Goal: Information Seeking & Learning: Learn about a topic

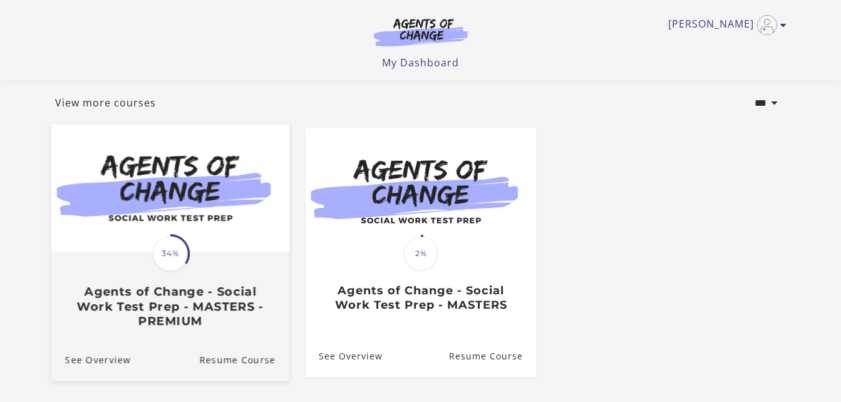
click at [163, 265] on span "34%" at bounding box center [170, 253] width 35 height 35
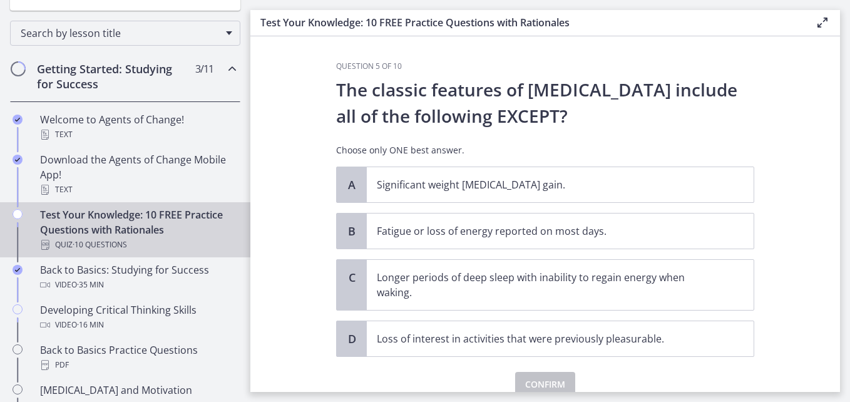
scroll to position [125, 0]
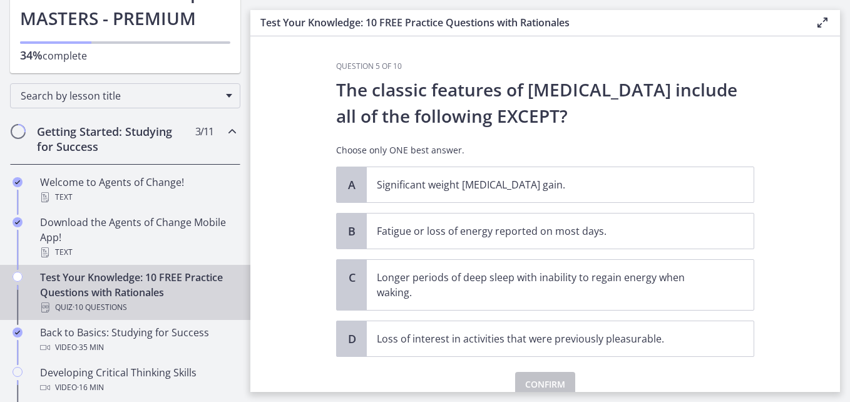
click at [225, 133] on icon "Chapters" at bounding box center [232, 131] width 15 height 15
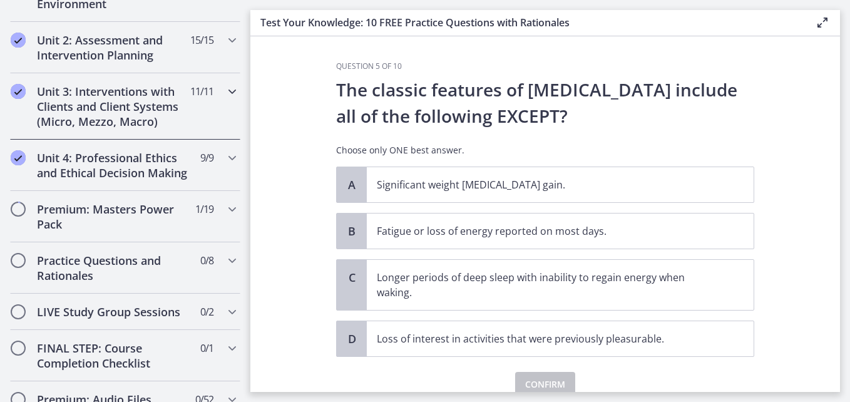
scroll to position [438, 0]
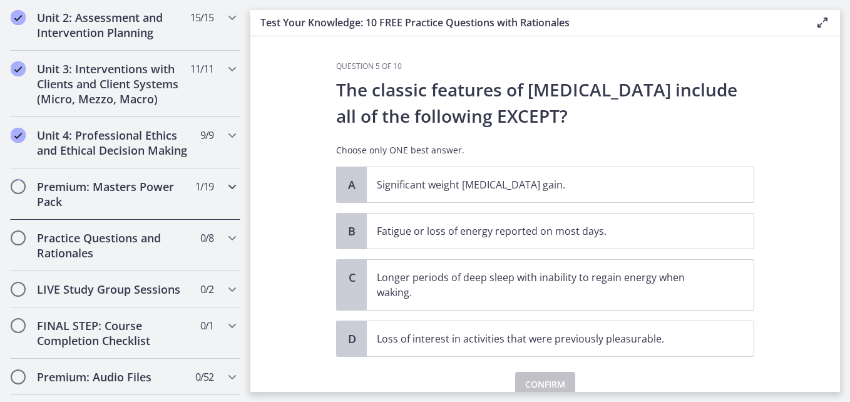
click at [225, 194] on icon "Chapters" at bounding box center [232, 186] width 15 height 15
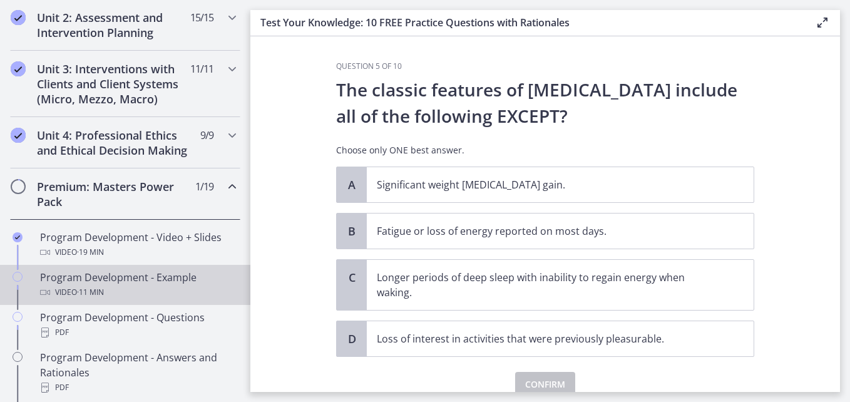
click at [125, 299] on div "Program Development - Example Video · 11 min" at bounding box center [137, 285] width 195 height 30
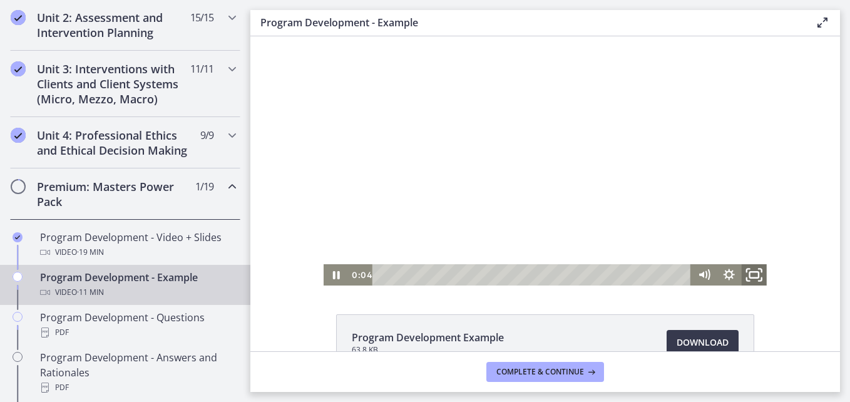
click at [754, 277] on rect "Fullscreen" at bounding box center [754, 275] width 9 height 6
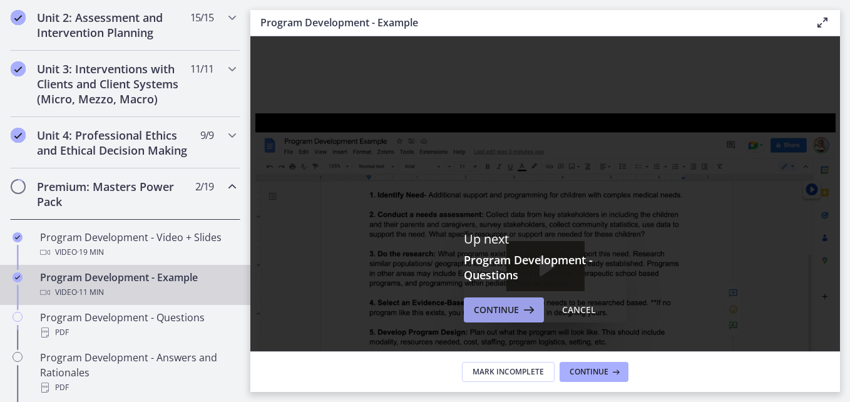
click at [486, 317] on span "Continue" at bounding box center [496, 309] width 45 height 15
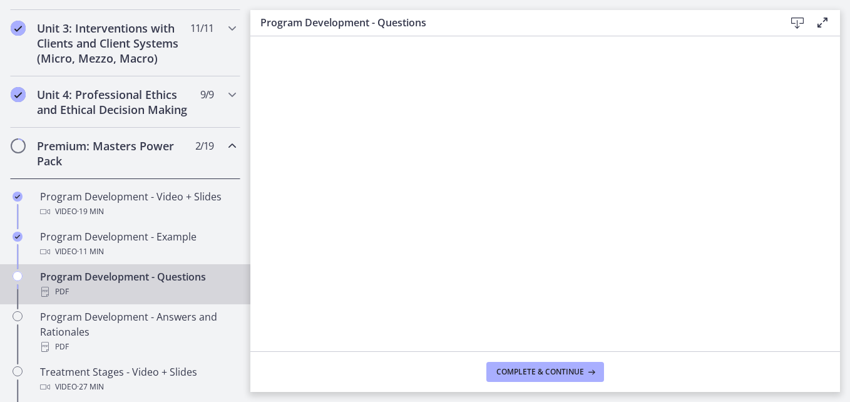
scroll to position [501, 0]
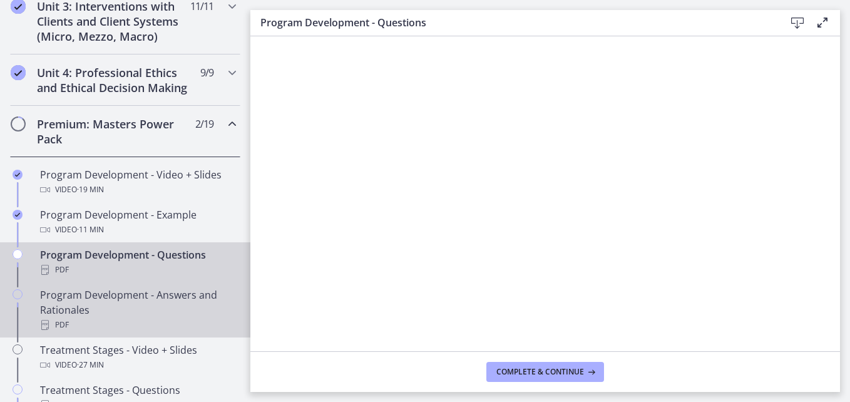
click at [133, 317] on div "Program Development - Answers and Rationales PDF" at bounding box center [137, 309] width 195 height 45
click at [140, 270] on div "Program Development - Questions PDF" at bounding box center [137, 262] width 195 height 30
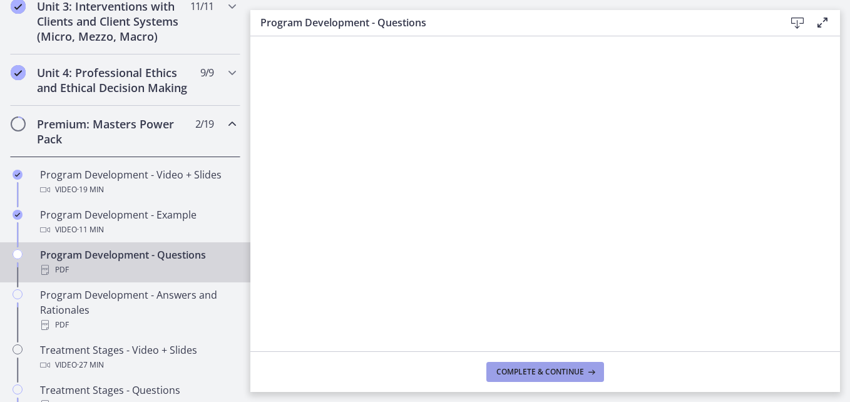
click at [545, 376] on span "Complete & continue" at bounding box center [540, 372] width 88 height 10
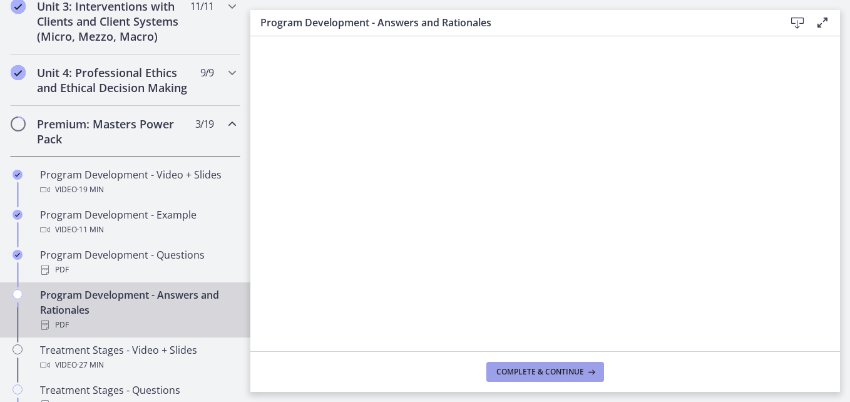
click at [518, 371] on span "Complete & continue" at bounding box center [540, 372] width 88 height 10
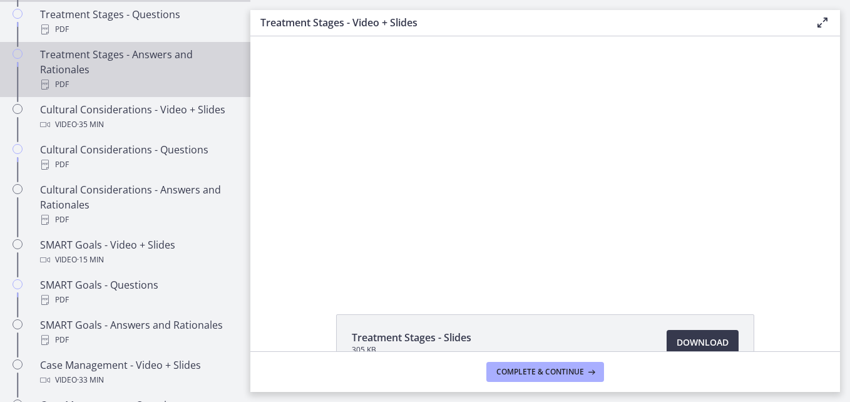
scroll to position [814, 0]
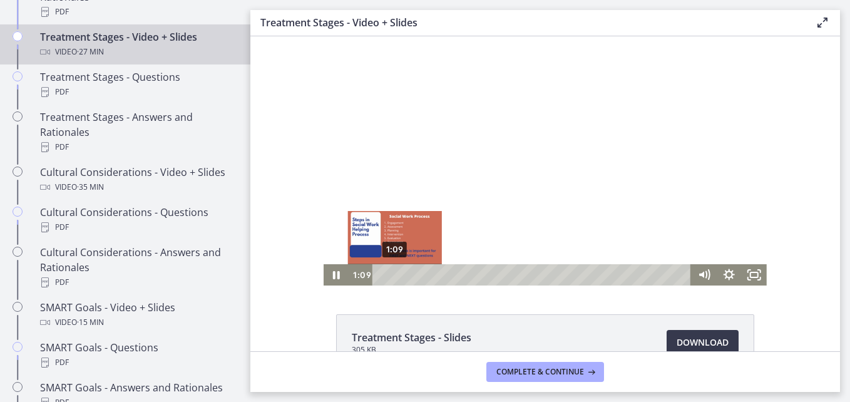
click at [390, 275] on div "1:09" at bounding box center [534, 274] width 304 height 21
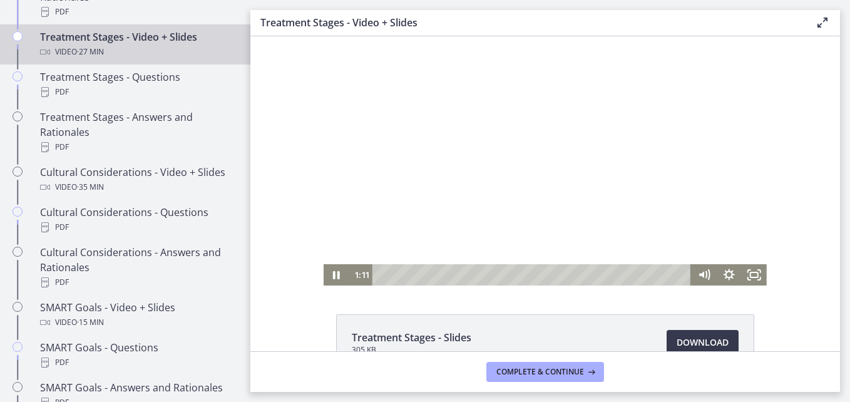
click at [495, 212] on div at bounding box center [545, 160] width 443 height 249
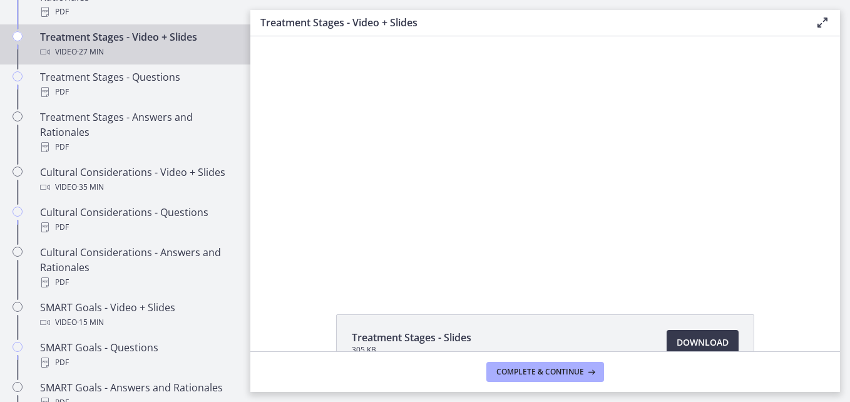
click at [495, 212] on div at bounding box center [545, 160] width 443 height 249
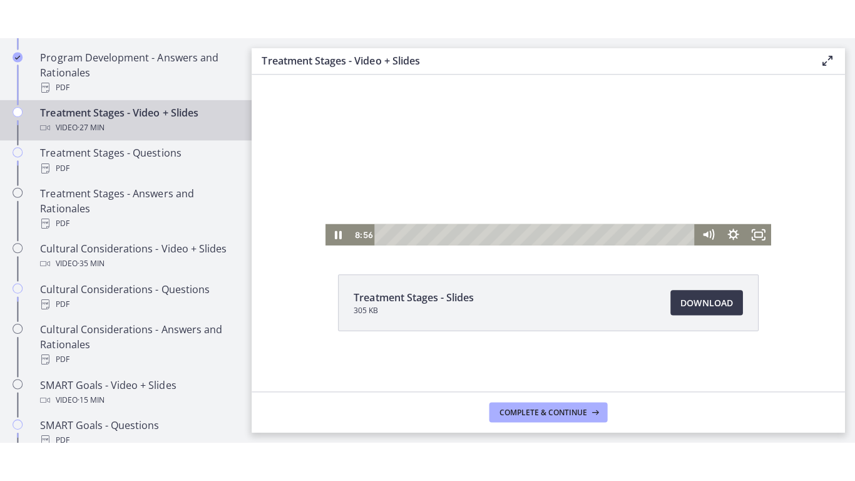
scroll to position [17, 0]
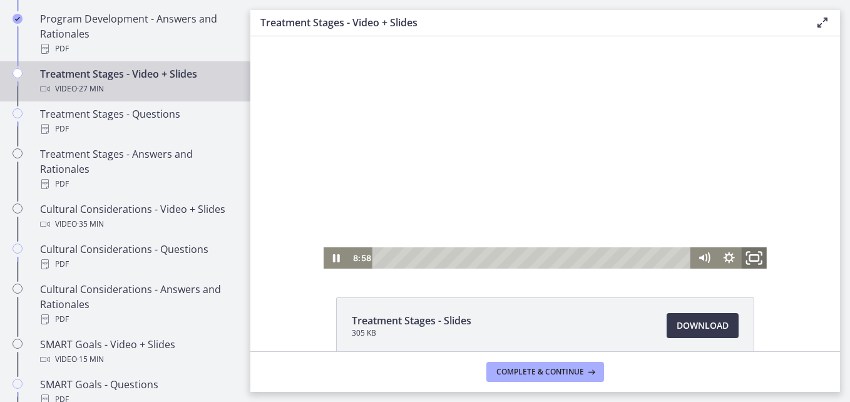
click at [752, 259] on icon "Fullscreen" at bounding box center [754, 258] width 30 height 26
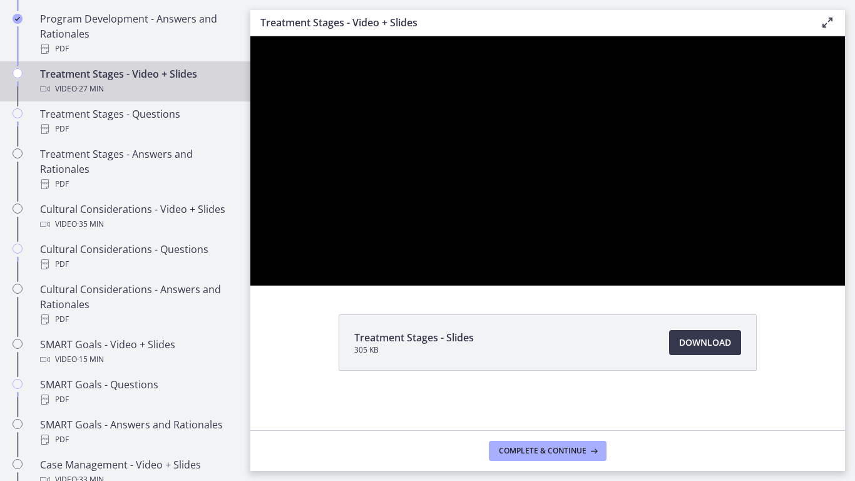
click at [845, 285] on div at bounding box center [547, 160] width 595 height 249
click at [250, 36] on button "Play Video: cdsdtf82imvr0n222rhg.mp4" at bounding box center [250, 36] width 1 height 1
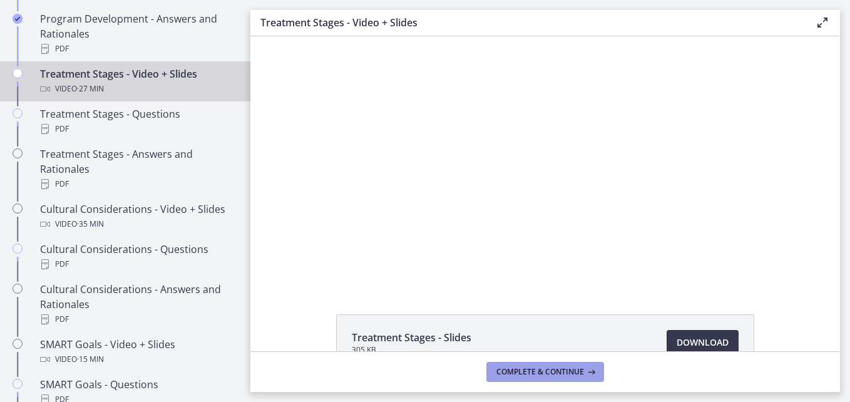
click at [538, 369] on span "Complete & continue" at bounding box center [540, 372] width 88 height 10
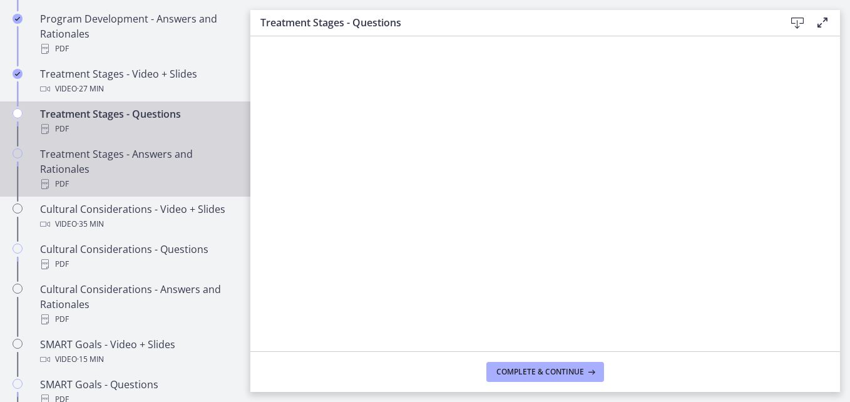
click at [52, 185] on div "Treatment Stages - Answers and Rationales PDF" at bounding box center [137, 168] width 195 height 45
click at [123, 136] on div "PDF" at bounding box center [137, 128] width 195 height 15
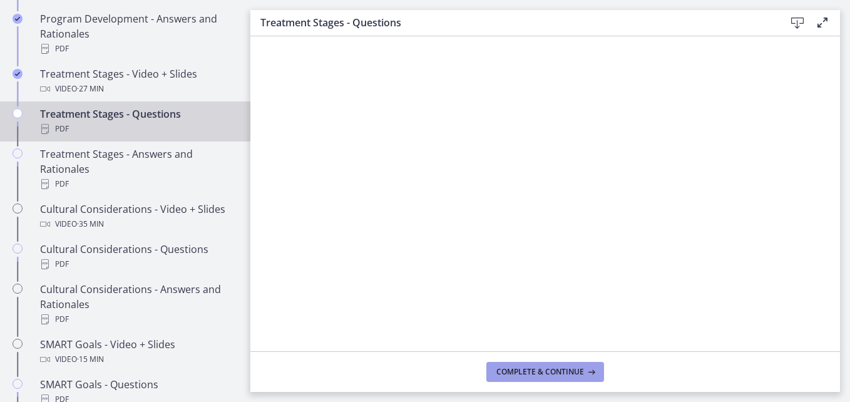
click at [571, 367] on span "Complete & continue" at bounding box center [540, 372] width 88 height 10
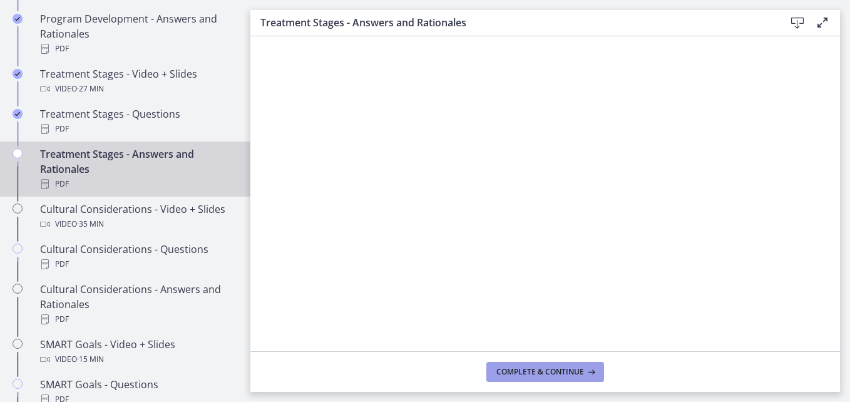
click at [557, 373] on span "Complete & continue" at bounding box center [540, 372] width 88 height 10
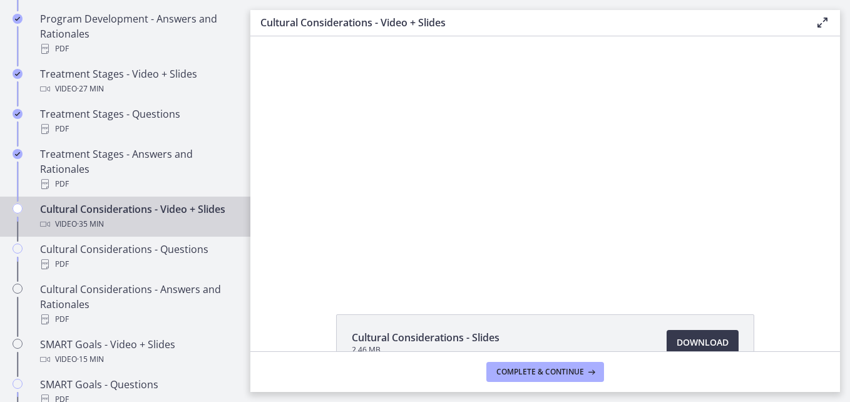
click at [526, 227] on div at bounding box center [545, 160] width 443 height 249
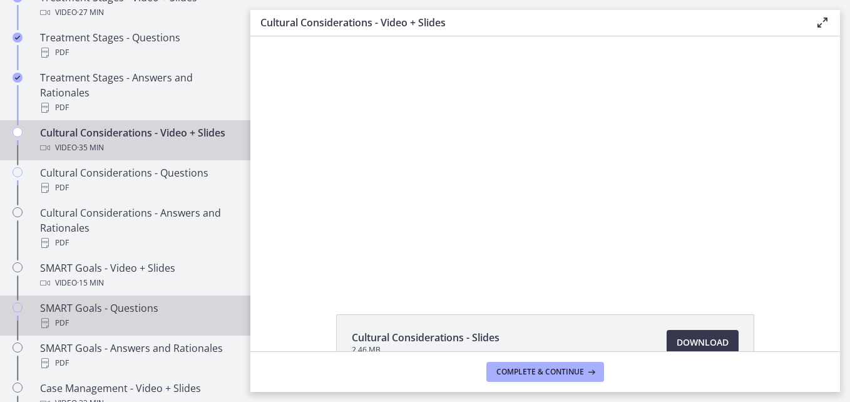
scroll to position [839, 0]
